Goal: Information Seeking & Learning: Learn about a topic

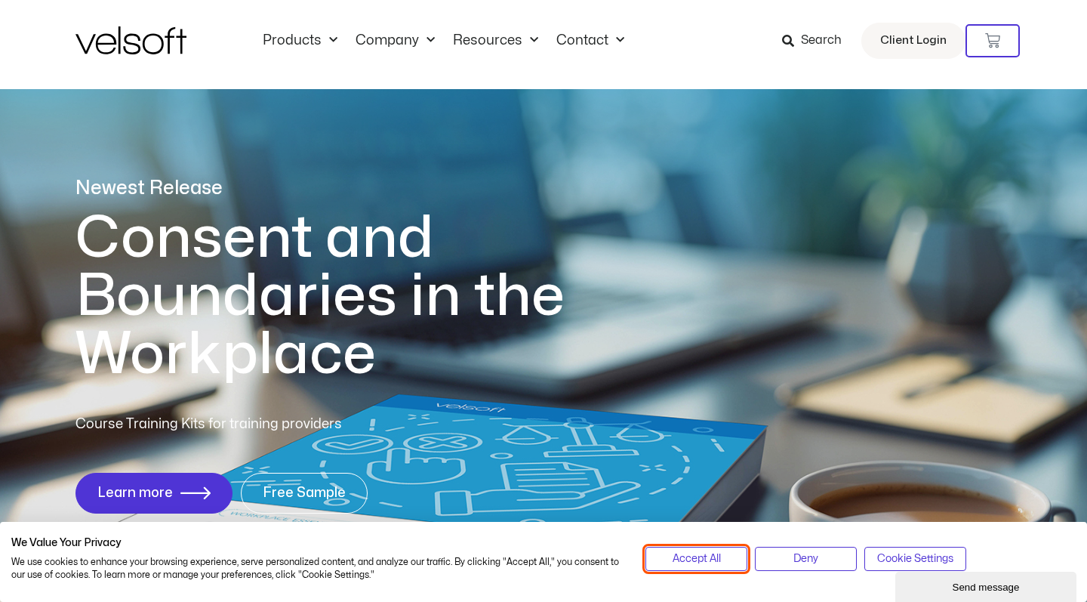
click at [698, 565] on span "Accept All" at bounding box center [697, 558] width 48 height 17
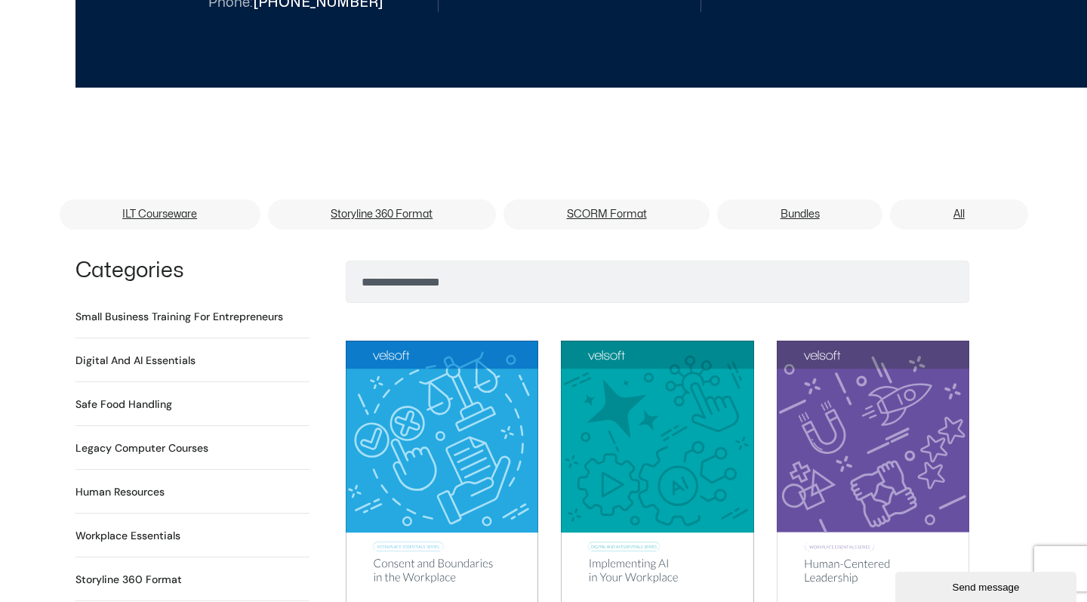
scroll to position [873, 0]
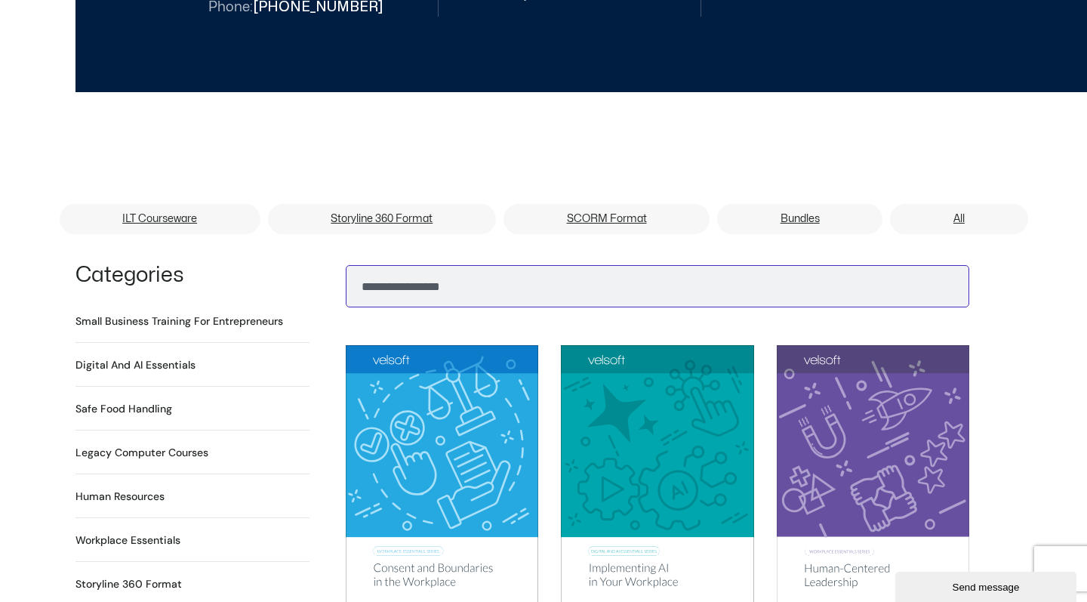
click at [419, 271] on input "Search" at bounding box center [658, 286] width 624 height 42
type input "**********"
click at [370, 264] on button "Search" at bounding box center [370, 282] width 36 height 36
type input "*********"
click at [370, 264] on button "Search" at bounding box center [370, 282] width 36 height 36
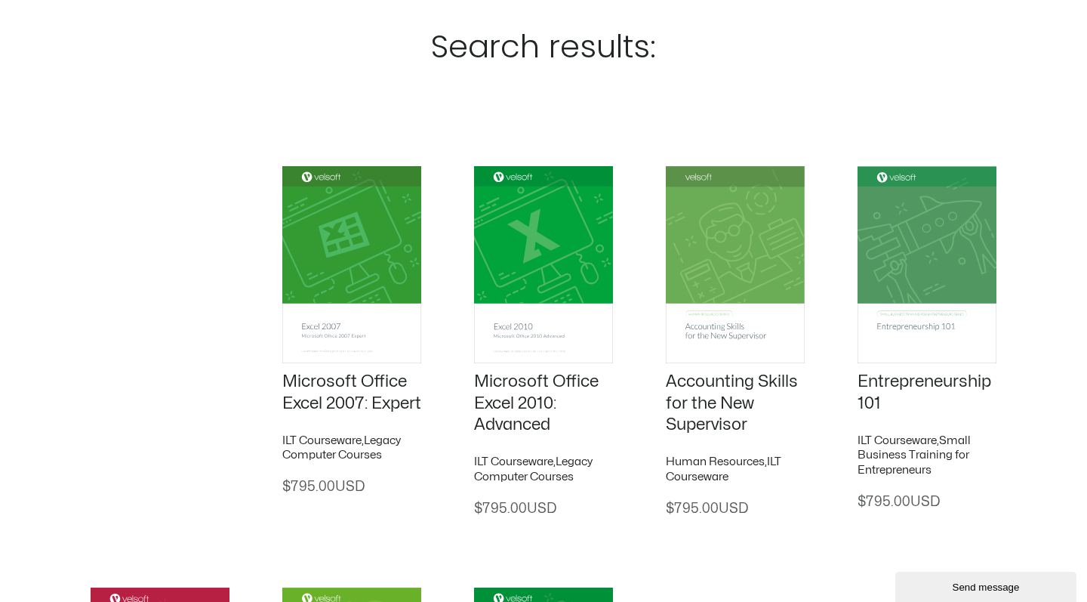
scroll to position [139, 0]
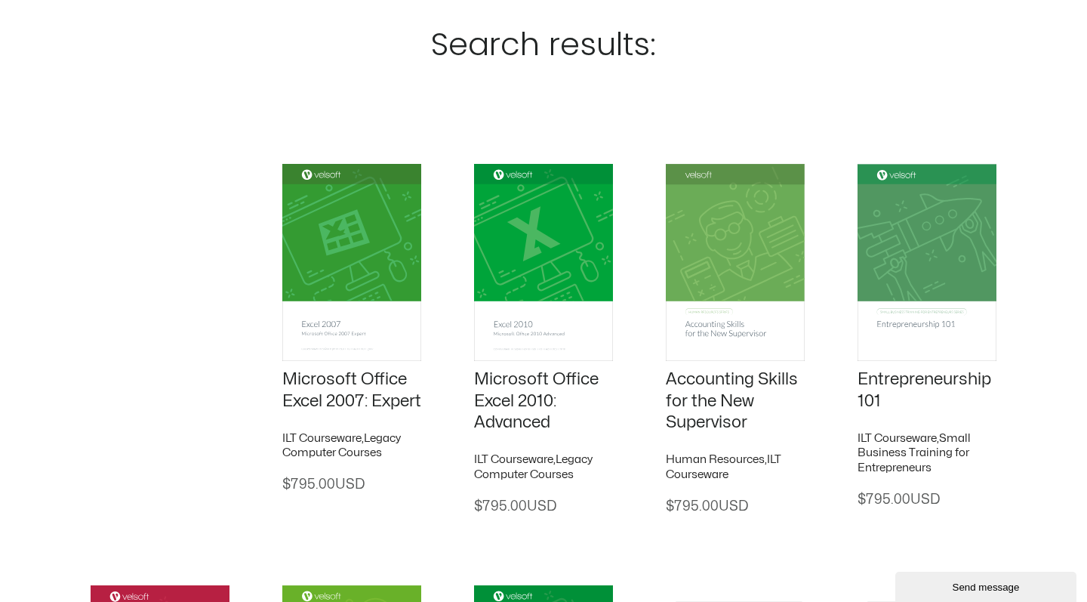
click at [729, 284] on img at bounding box center [735, 262] width 139 height 197
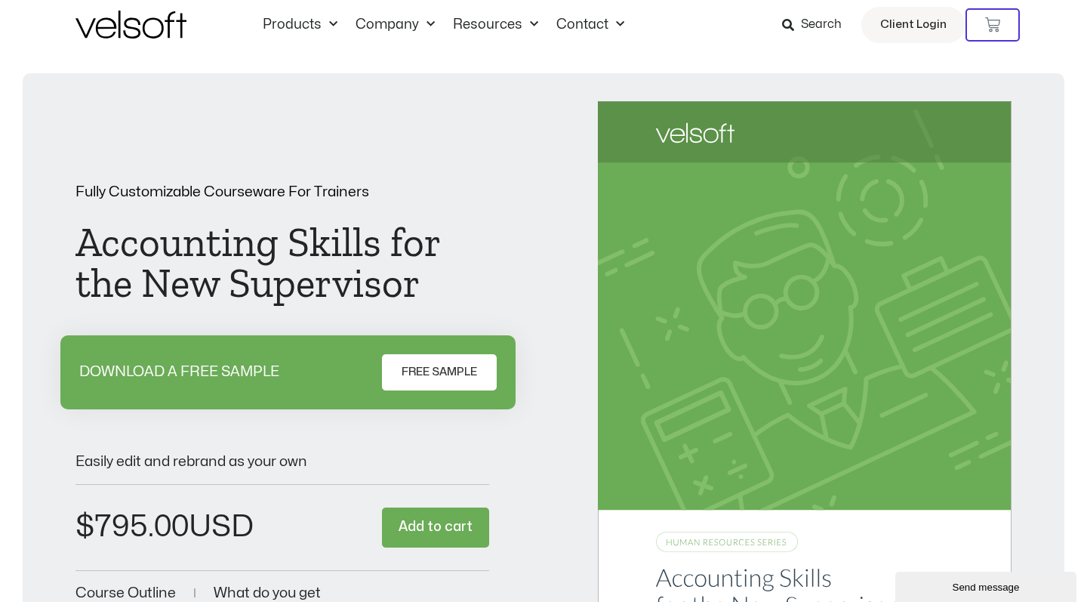
scroll to position [22, 0]
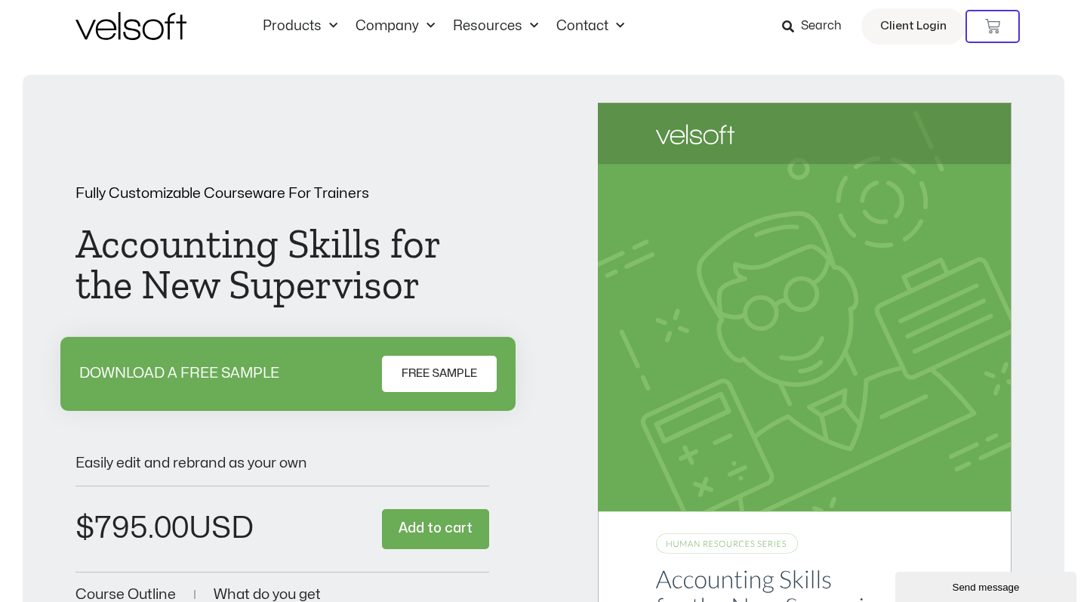
click at [445, 372] on span "FREE SAMPLE" at bounding box center [439, 374] width 75 height 18
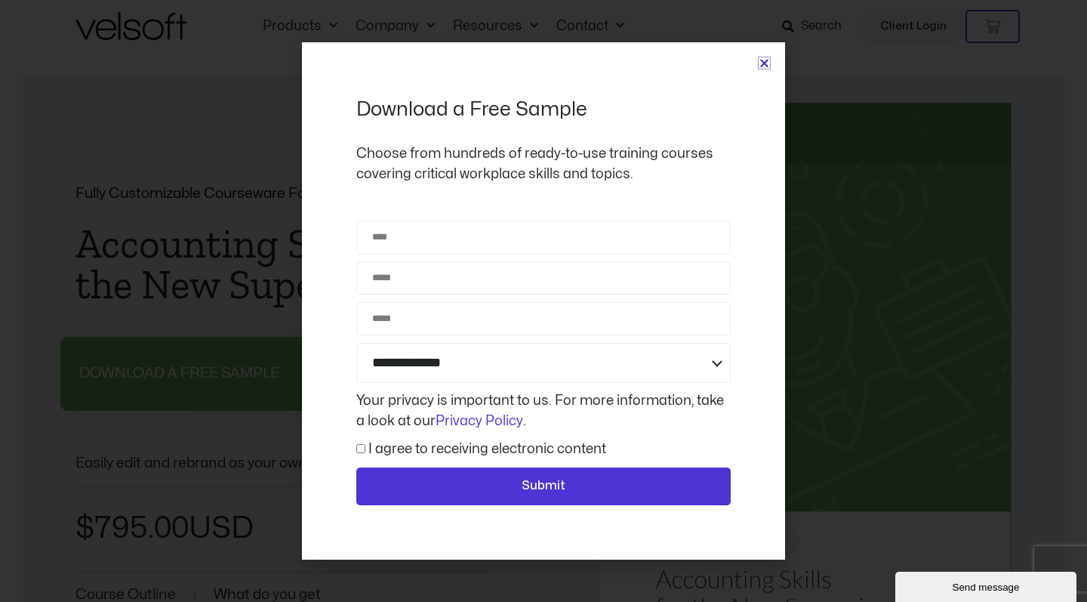
scroll to position [1933, 0]
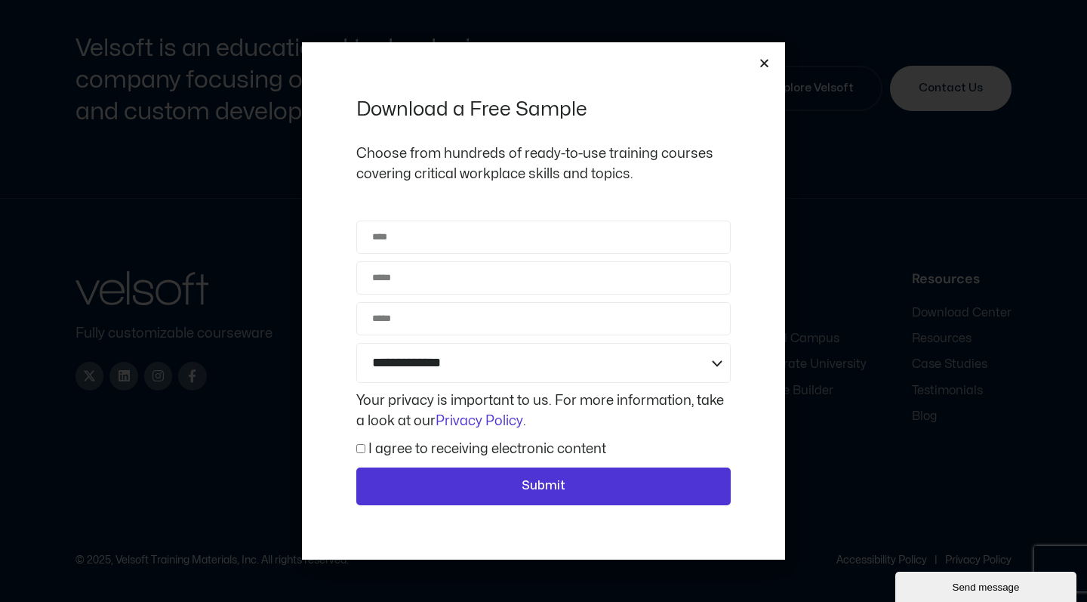
click at [768, 63] on icon "Close" at bounding box center [764, 62] width 11 height 11
